Goal: Information Seeking & Learning: Learn about a topic

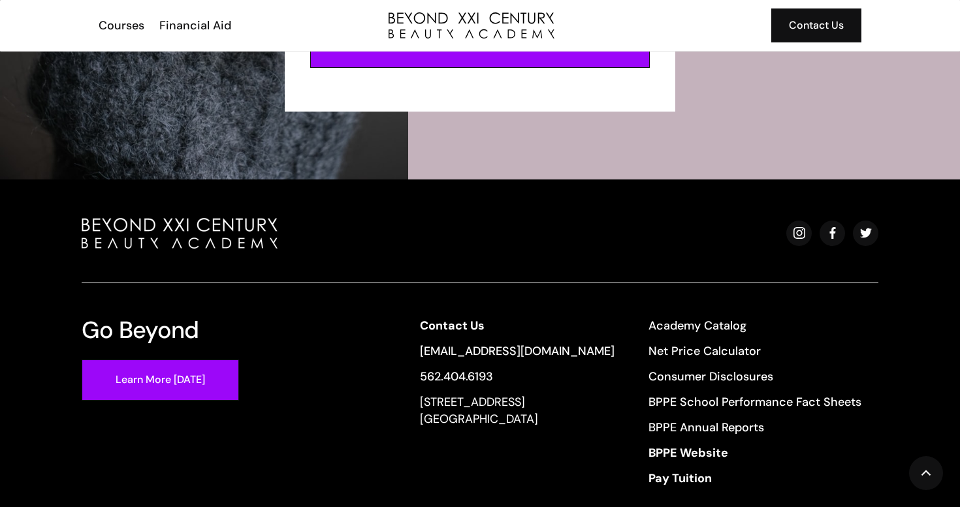
scroll to position [2941, 0]
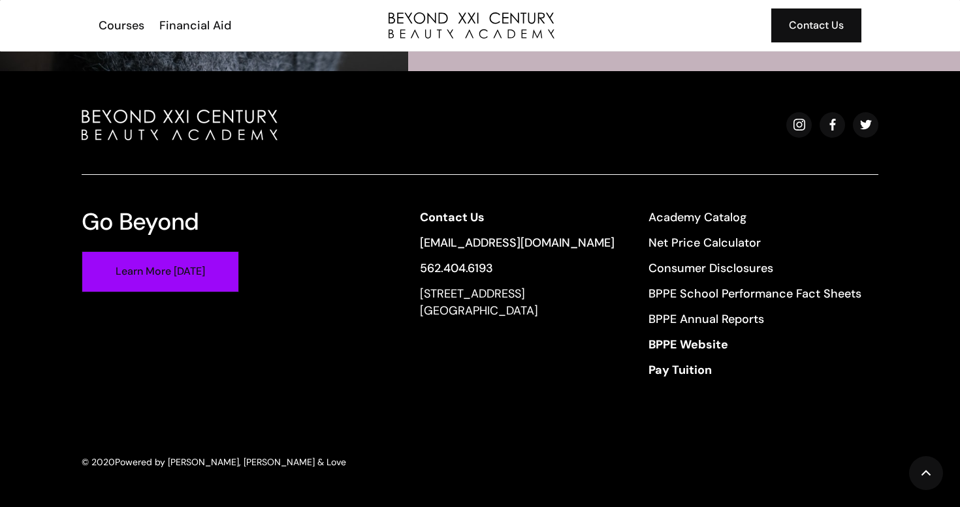
click at [178, 272] on link "Learn More [DATE]" at bounding box center [160, 271] width 157 height 41
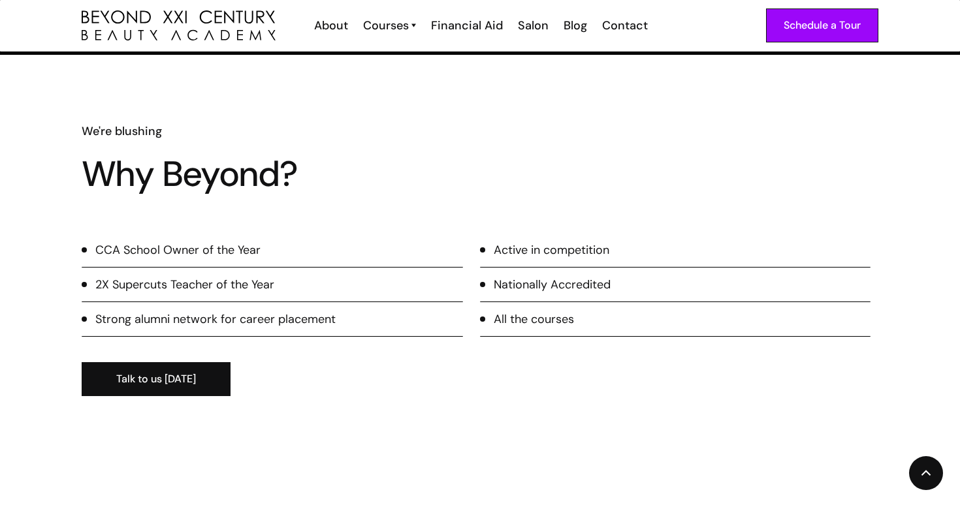
scroll to position [769, 0]
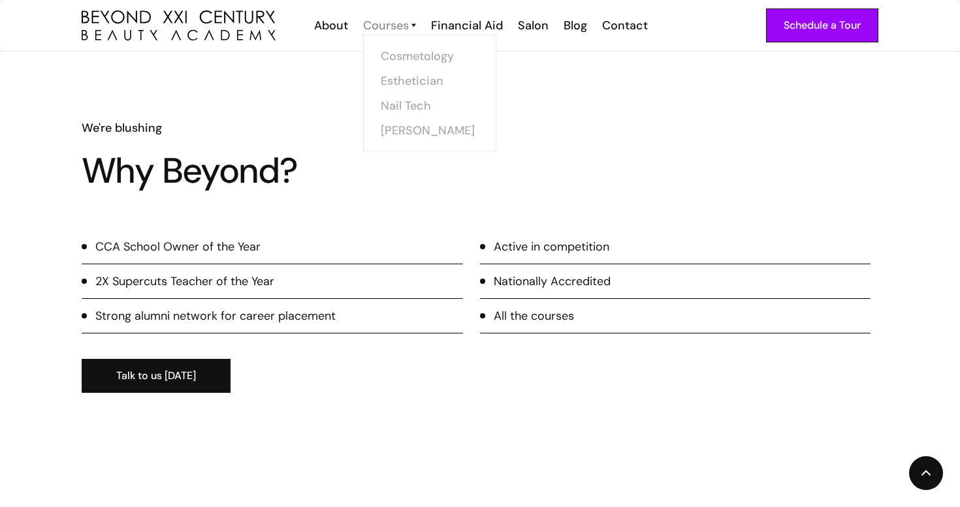
click at [392, 30] on div "Courses" at bounding box center [386, 25] width 46 height 17
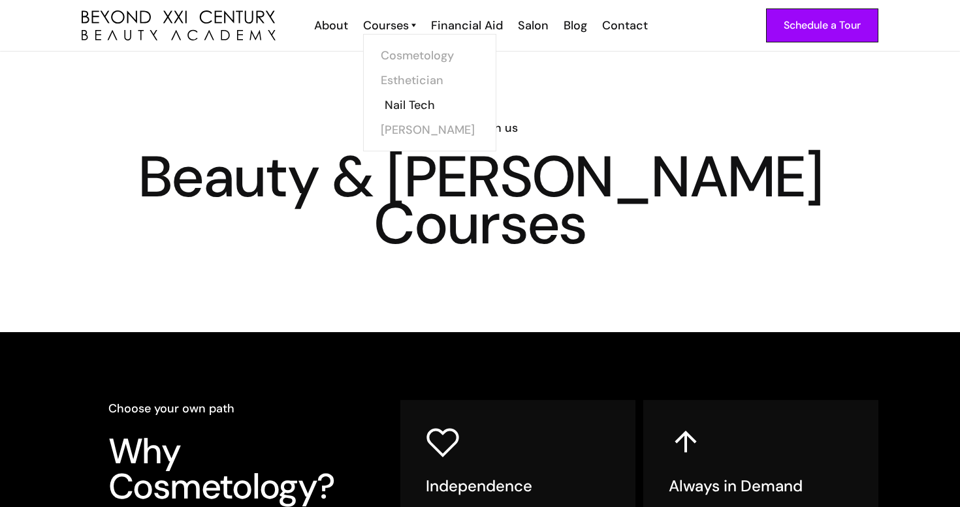
click at [410, 100] on link "Nail Tech" at bounding box center [433, 105] width 98 height 25
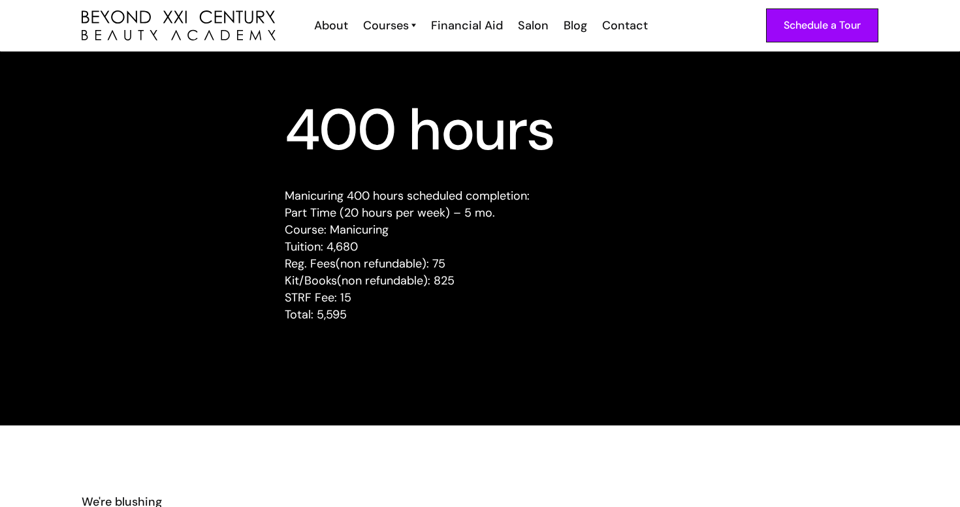
scroll to position [1267, 0]
